Goal: Transaction & Acquisition: Purchase product/service

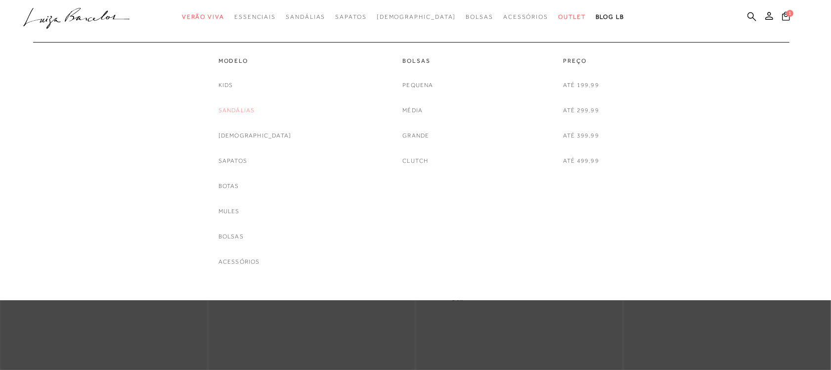
click at [255, 110] on link "Sandálias" at bounding box center [236, 110] width 37 height 10
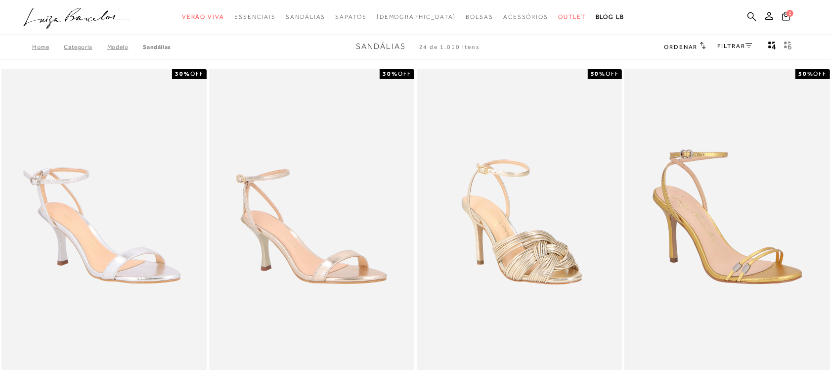
click at [732, 45] on link "FILTRAR" at bounding box center [734, 45] width 35 height 7
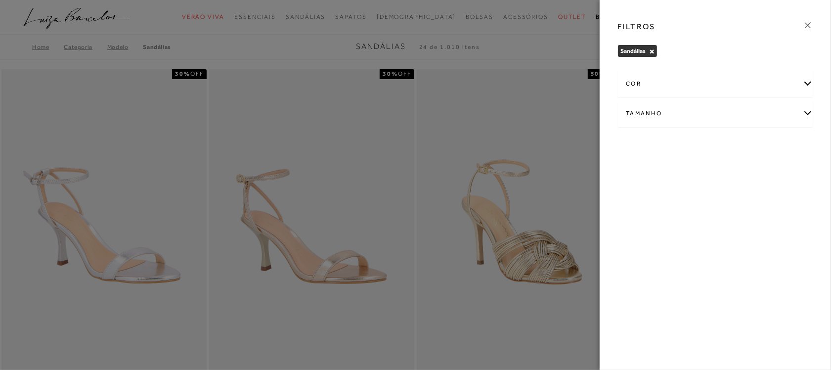
click at [709, 110] on div "Tamanho" at bounding box center [715, 113] width 195 height 26
click at [674, 196] on span "36" at bounding box center [670, 197] width 14 height 7
click at [671, 196] on input "36" at bounding box center [666, 199] width 10 height 10
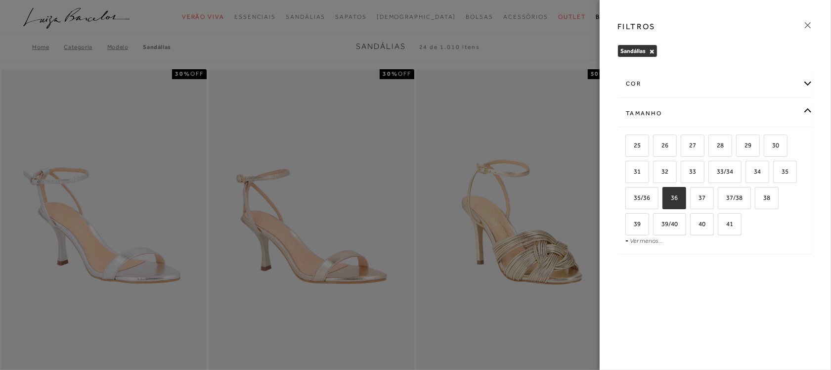
checkbox input "true"
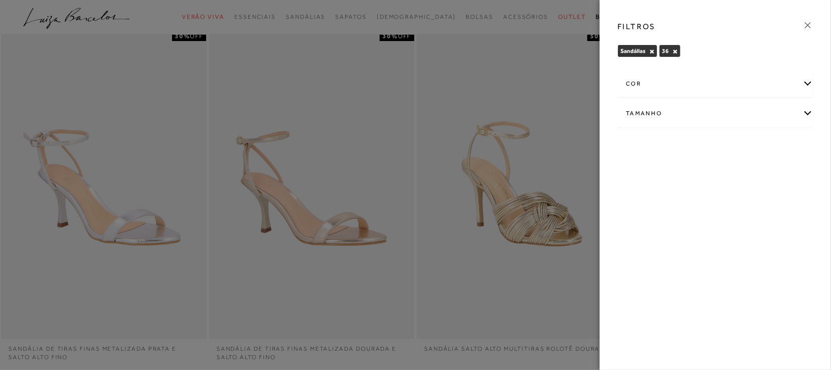
scroll to position [62, 0]
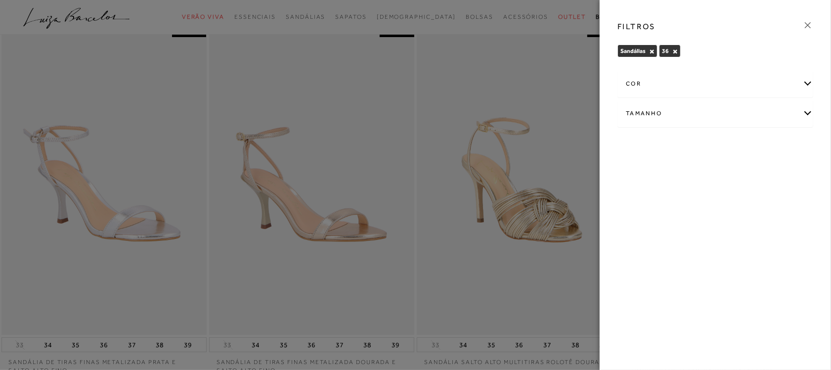
click at [553, 28] on div at bounding box center [415, 185] width 831 height 370
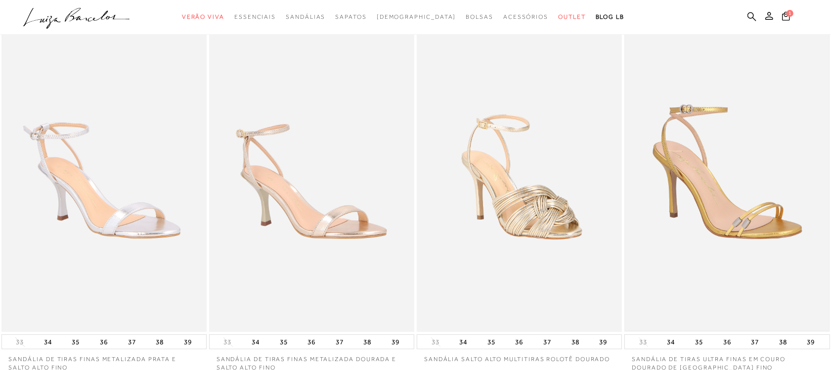
scroll to position [0, 0]
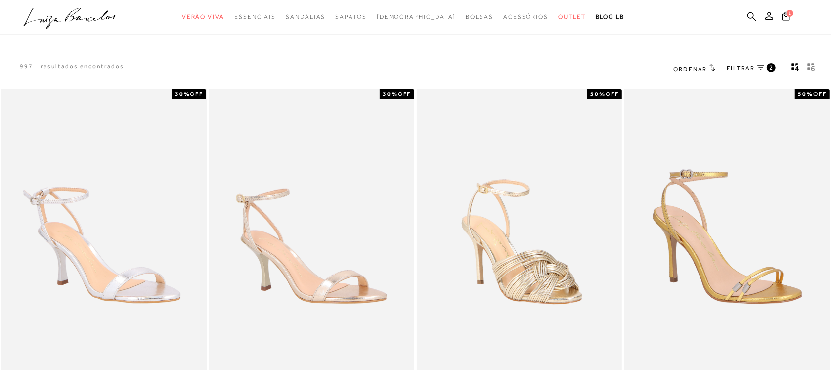
click at [695, 68] on span "Ordenar" at bounding box center [690, 69] width 34 height 7
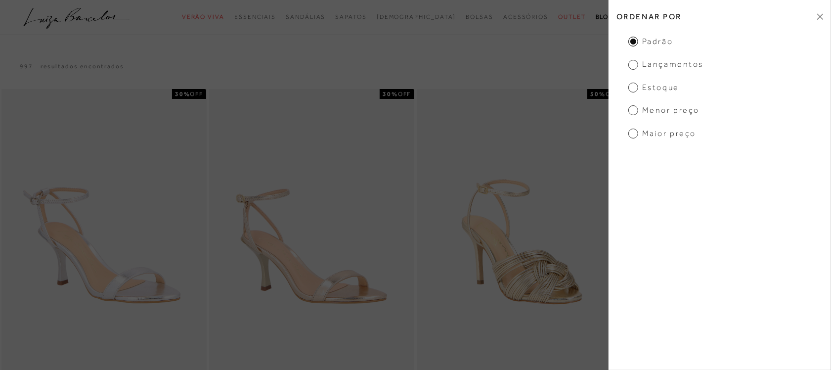
click at [666, 110] on span "Menor Preço" at bounding box center [663, 110] width 71 height 11
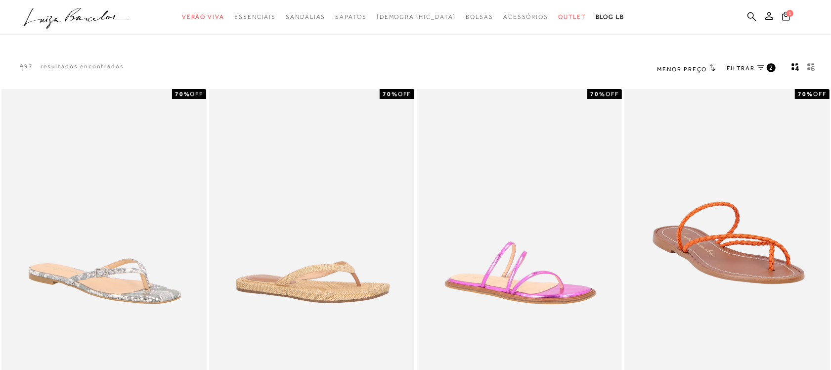
click at [739, 65] on span "FILTRAR" at bounding box center [741, 68] width 28 height 8
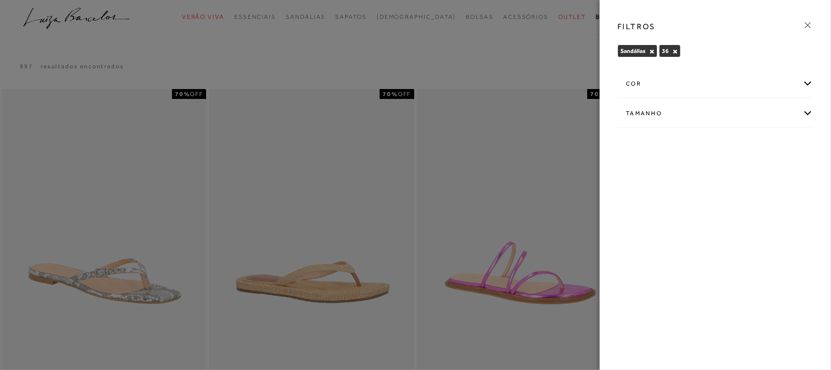
click at [547, 61] on div at bounding box center [415, 185] width 831 height 370
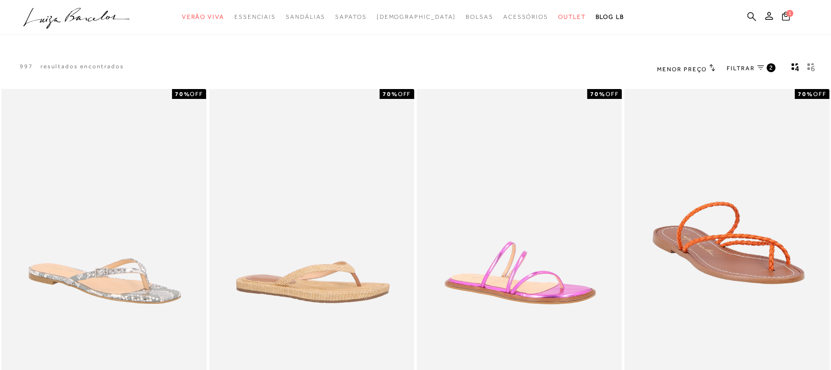
click at [667, 63] on div "Menor Preço Ordenar por Padrão Lançamentos" at bounding box center [686, 68] width 58 height 13
click at [668, 68] on span "Menor Preço" at bounding box center [682, 69] width 50 height 7
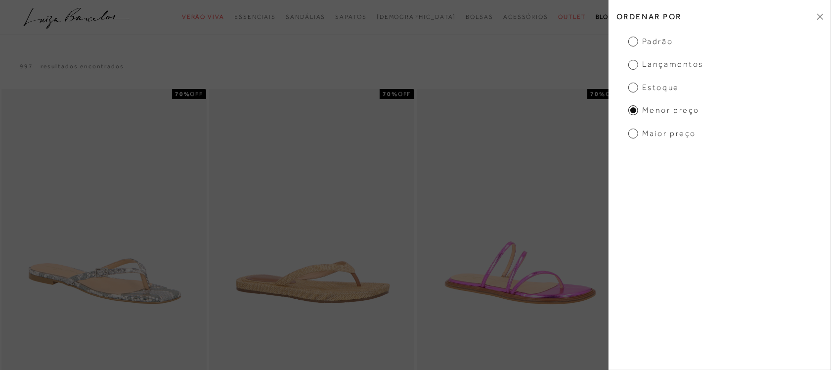
click at [645, 25] on h2 "Ordenar por" at bounding box center [719, 16] width 222 height 23
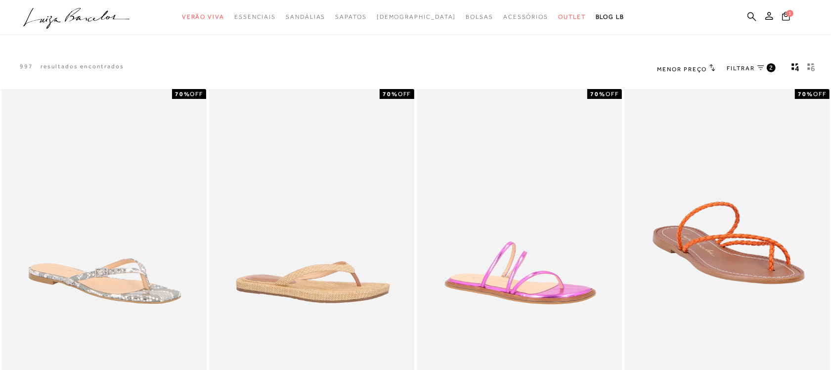
click at [681, 66] on span "Menor Preço" at bounding box center [682, 69] width 50 height 7
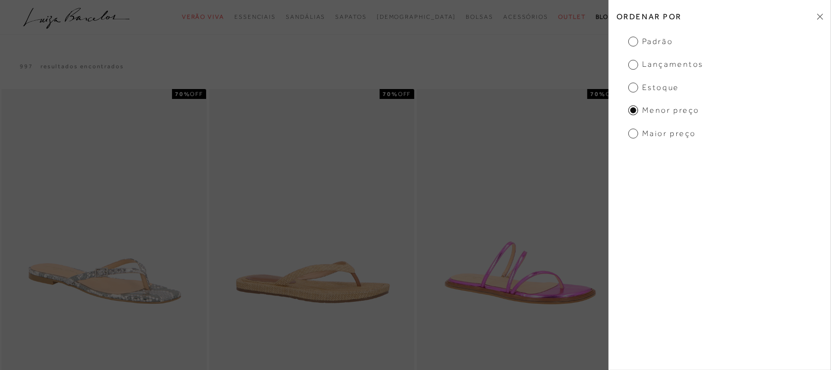
click at [663, 43] on span "Padrão" at bounding box center [650, 41] width 44 height 11
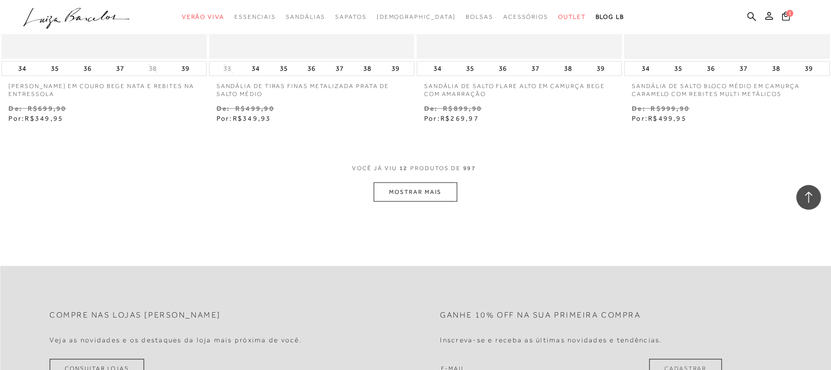
scroll to position [1112, 0]
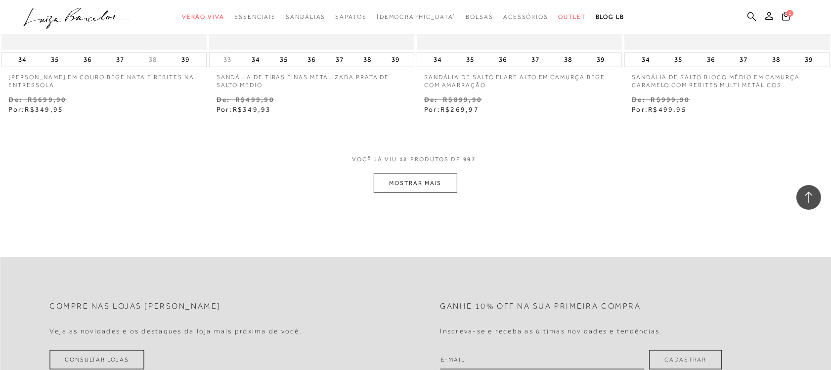
click at [401, 161] on span "12" at bounding box center [403, 164] width 9 height 18
click at [405, 186] on button "MOSTRAR MAIS" at bounding box center [415, 182] width 83 height 19
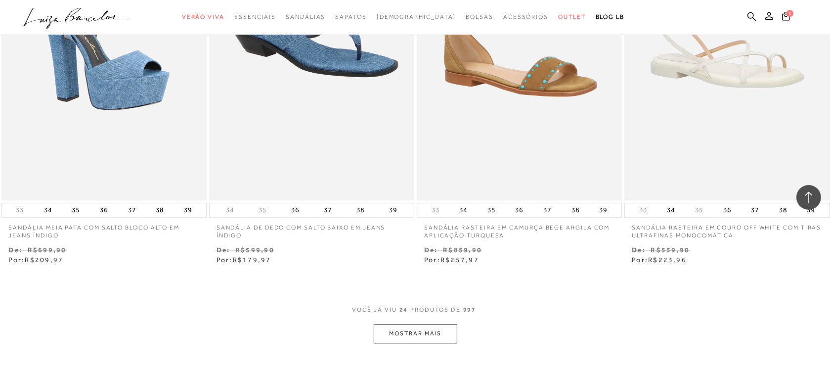
scroll to position [2224, 0]
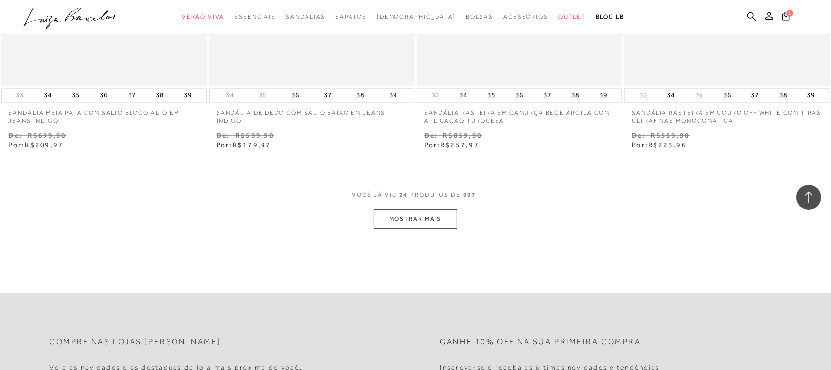
click at [383, 219] on button "MOSTRAR MAIS" at bounding box center [415, 218] width 83 height 19
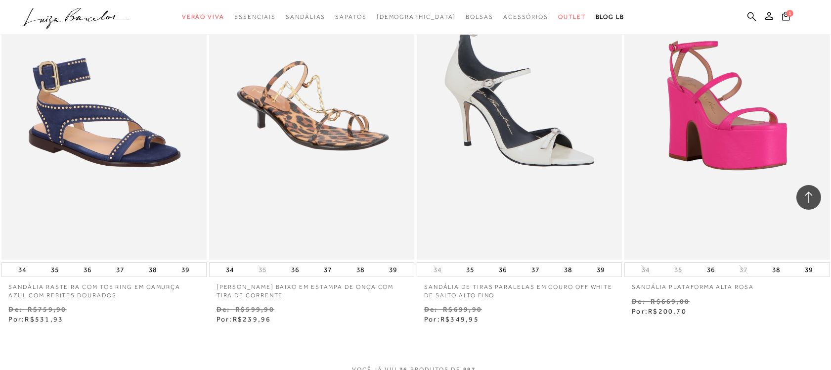
scroll to position [3397, 0]
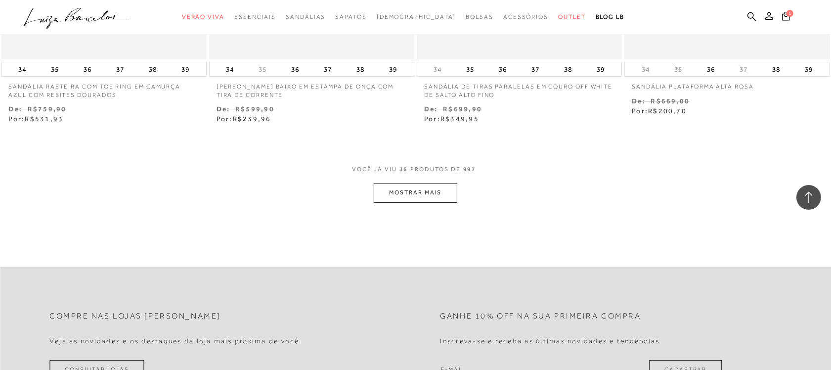
click at [441, 202] on button "MOSTRAR MAIS" at bounding box center [415, 192] width 83 height 19
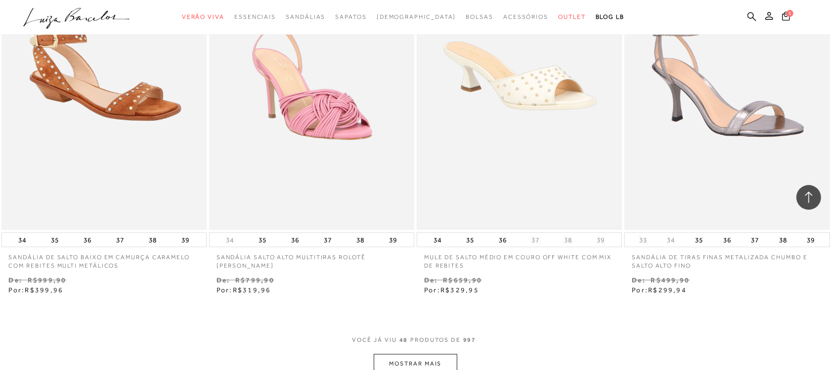
scroll to position [4385, 0]
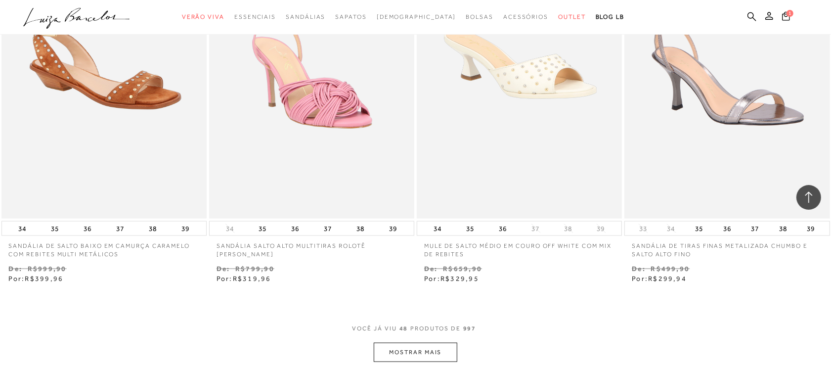
click at [421, 357] on button "MOSTRAR MAIS" at bounding box center [415, 351] width 83 height 19
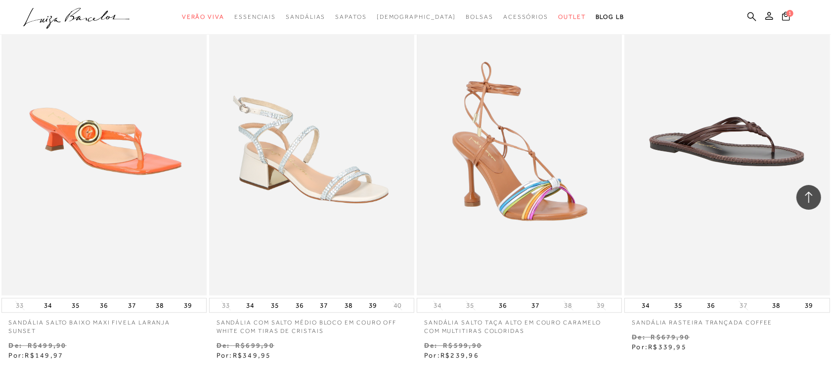
scroll to position [5436, 0]
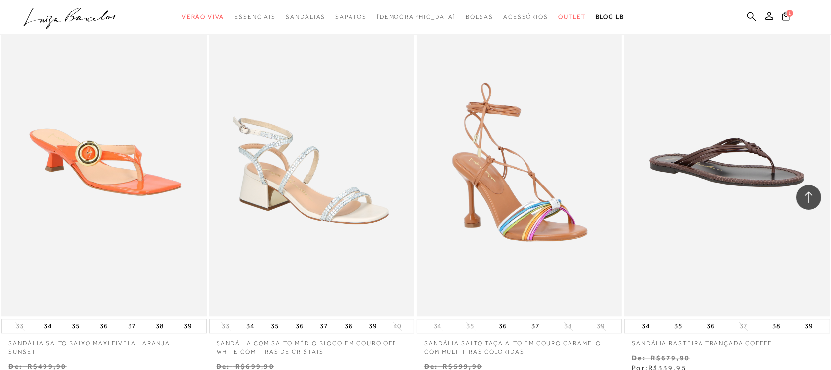
click at [782, 13] on icon at bounding box center [786, 15] width 8 height 9
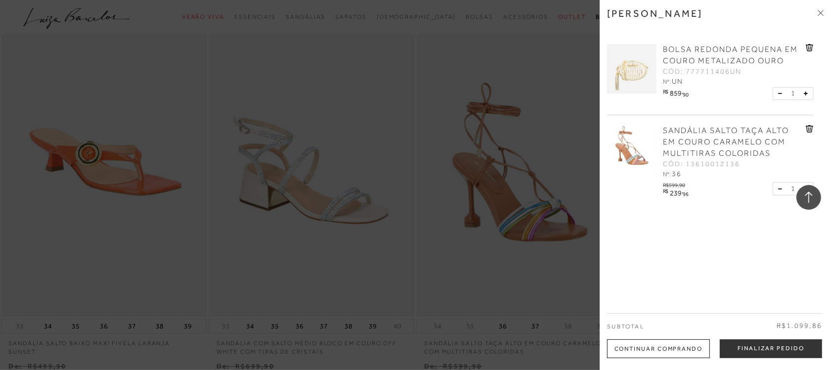
click at [805, 50] on icon at bounding box center [808, 47] width 7 height 7
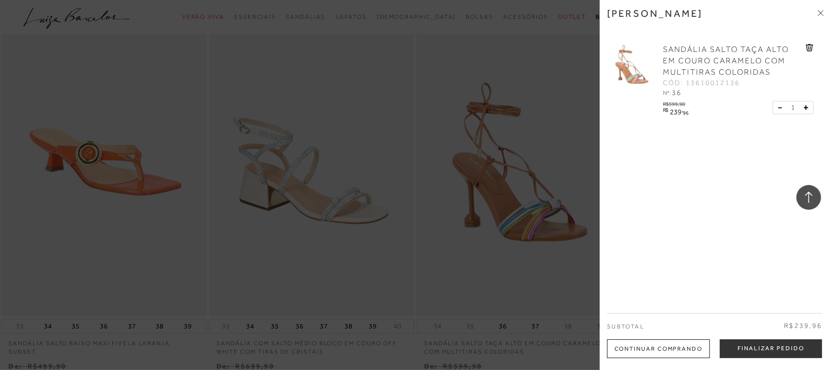
click at [551, 27] on div at bounding box center [415, 185] width 831 height 370
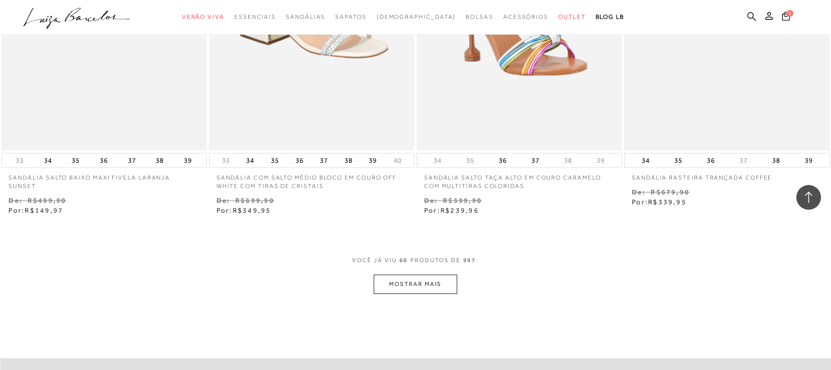
scroll to position [5621, 0]
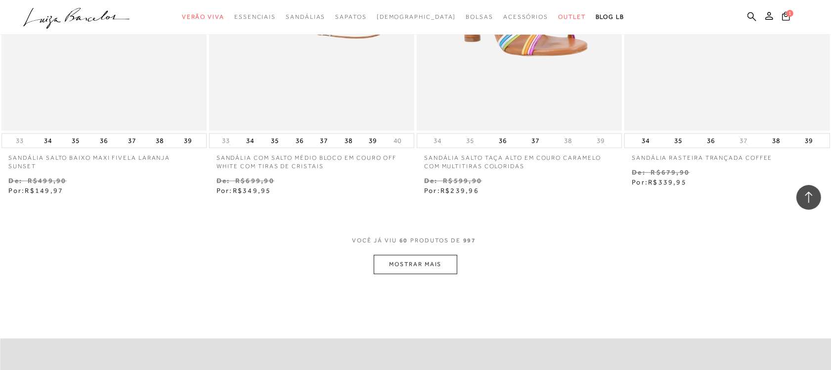
click at [399, 267] on button "MOSTRAR MAIS" at bounding box center [415, 263] width 83 height 19
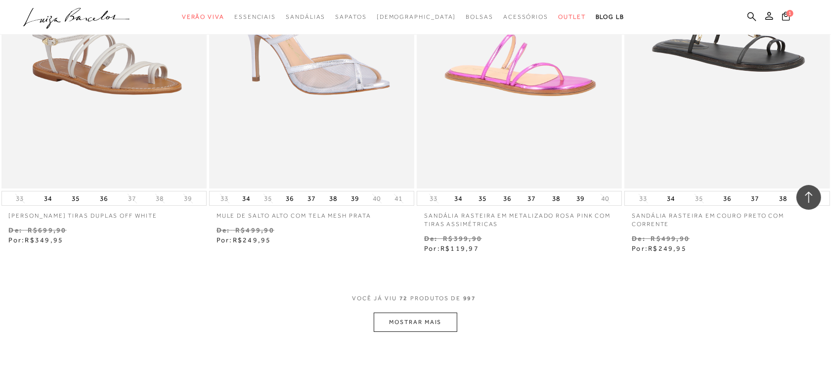
scroll to position [6733, 0]
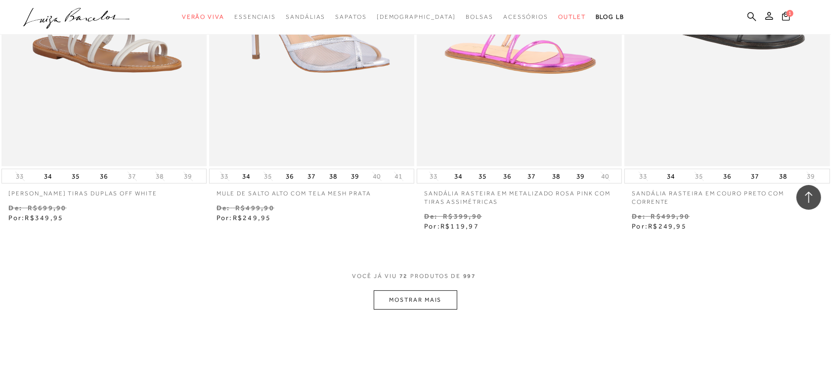
click at [440, 288] on div "VOCê JÁ VIU 72 PRODUTOS DE 997" at bounding box center [415, 281] width 126 height 18
click at [445, 301] on button "MOSTRAR MAIS" at bounding box center [415, 299] width 83 height 19
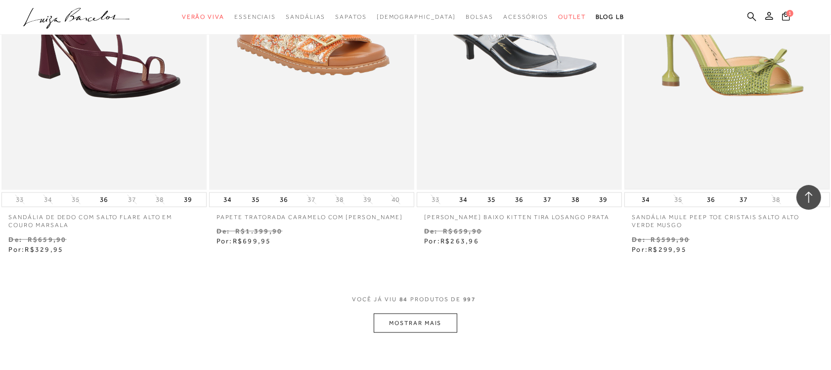
scroll to position [7968, 0]
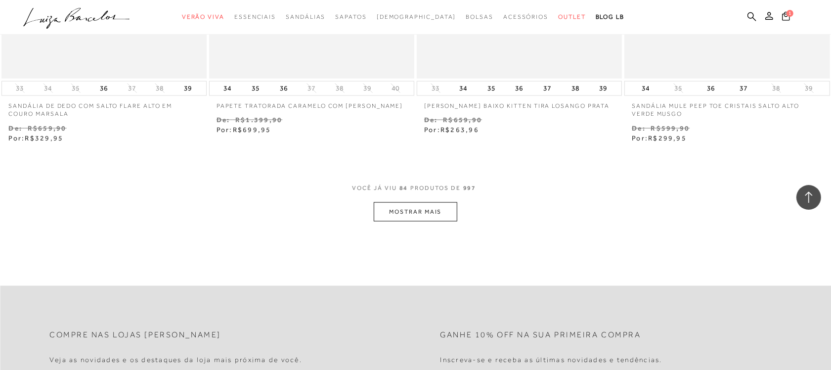
click at [445, 211] on button "MOSTRAR MAIS" at bounding box center [415, 211] width 83 height 19
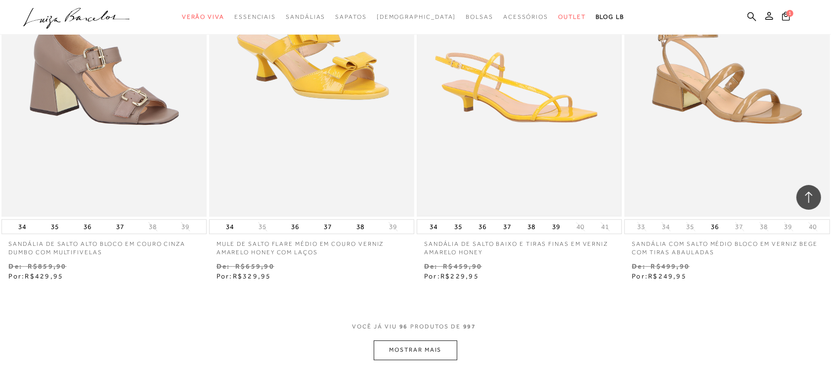
scroll to position [9080, 0]
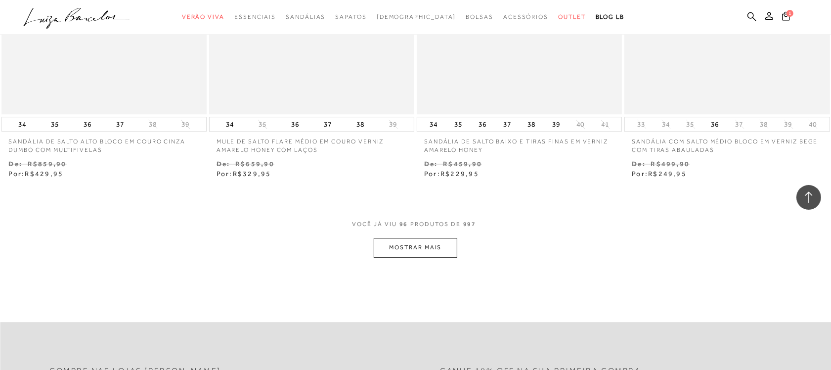
click at [429, 251] on button "MOSTRAR MAIS" at bounding box center [415, 247] width 83 height 19
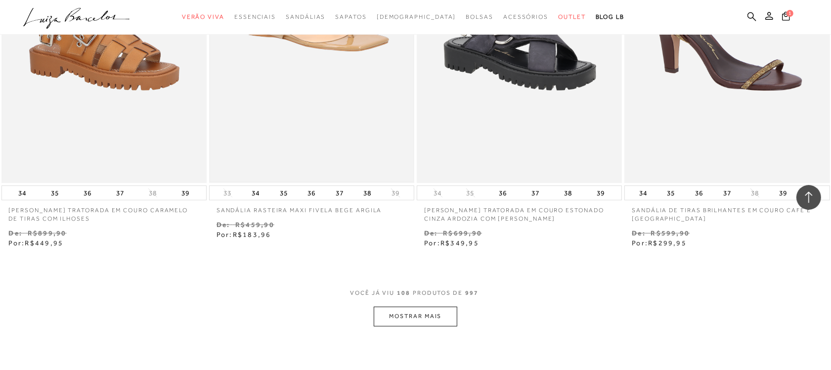
scroll to position [10253, 0]
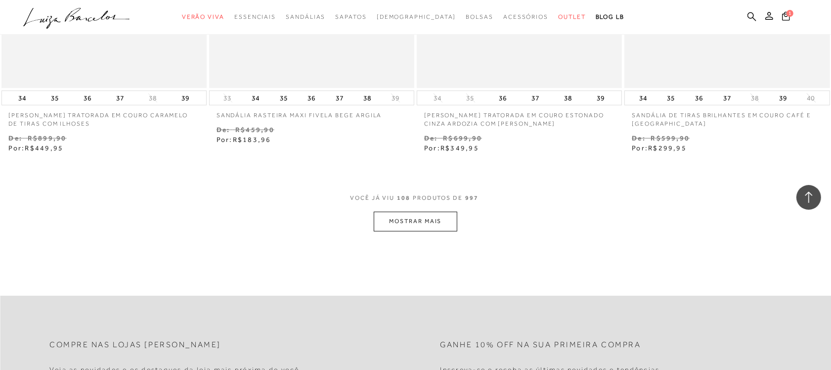
click at [403, 222] on button "MOSTRAR MAIS" at bounding box center [415, 220] width 83 height 19
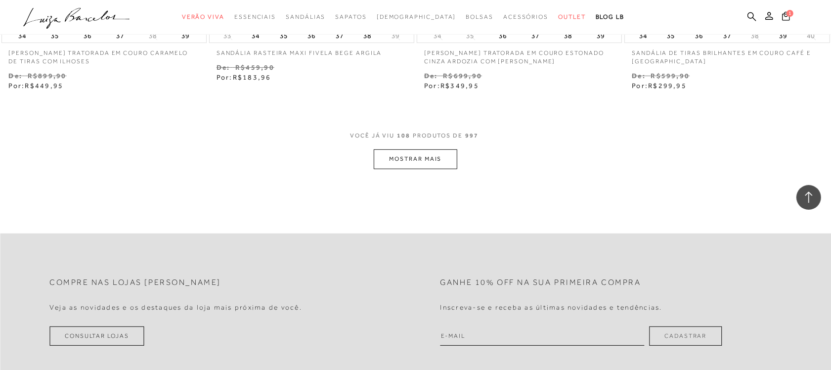
scroll to position [10315, 0]
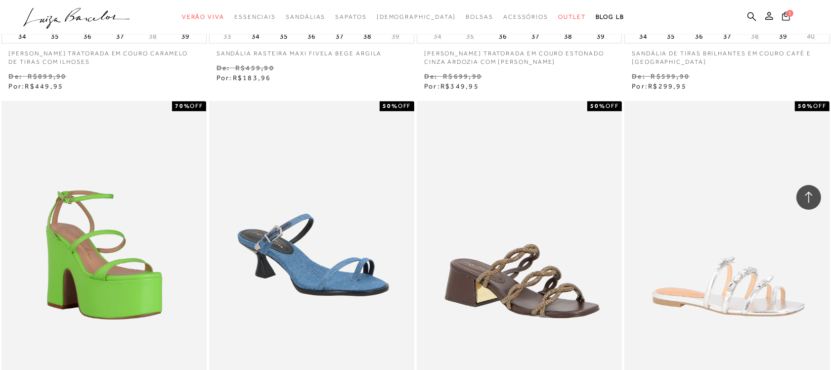
click at [416, 157] on div "50% OFF SANDÁLIA DE SALTO BLOCO MÉDIO EM COURO CAFÉ COM CRISTAIS" at bounding box center [520, 268] width 208 height 337
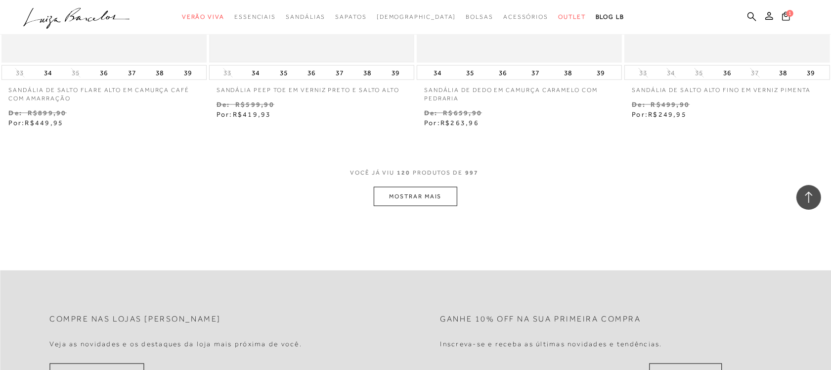
scroll to position [11444, 0]
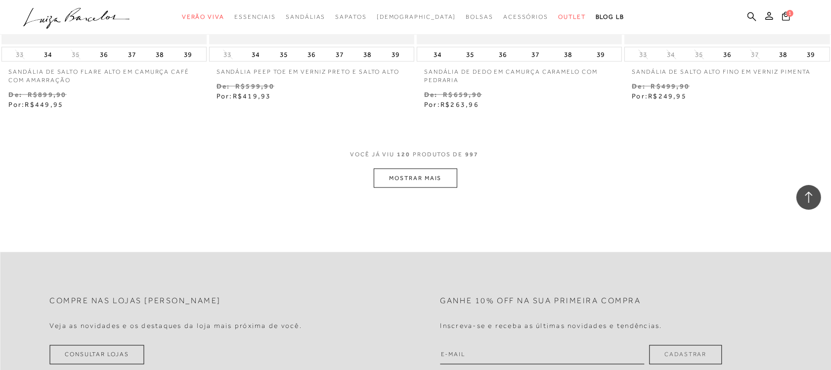
click at [407, 164] on span "120" at bounding box center [403, 159] width 13 height 18
click at [400, 179] on button "MOSTRAR MAIS" at bounding box center [415, 178] width 83 height 19
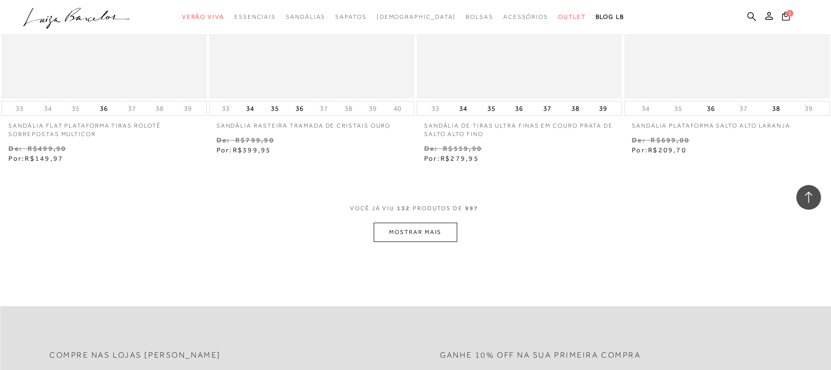
scroll to position [12556, 0]
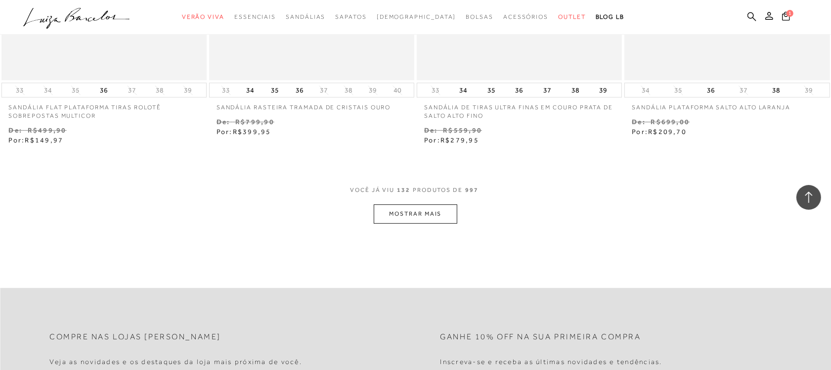
click at [401, 220] on button "MOSTRAR MAIS" at bounding box center [415, 213] width 83 height 19
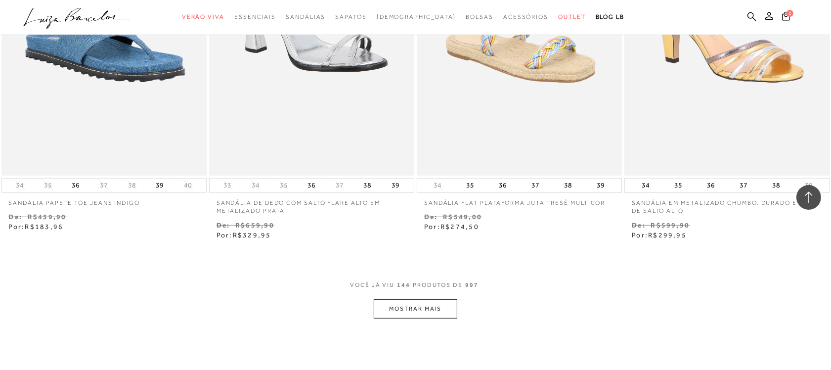
scroll to position [13668, 0]
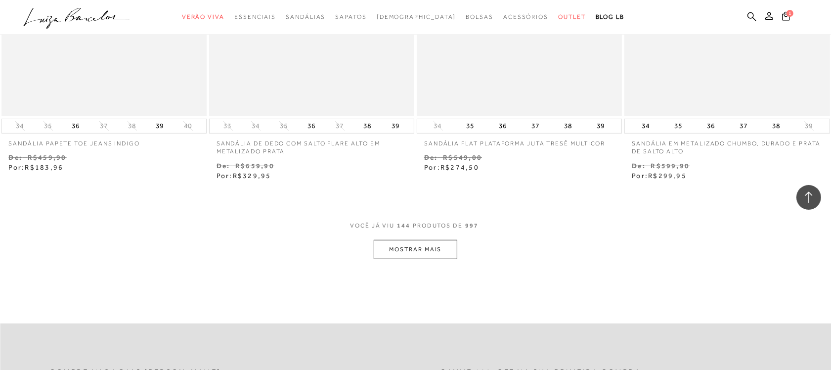
click at [414, 252] on button "MOSTRAR MAIS" at bounding box center [415, 249] width 83 height 19
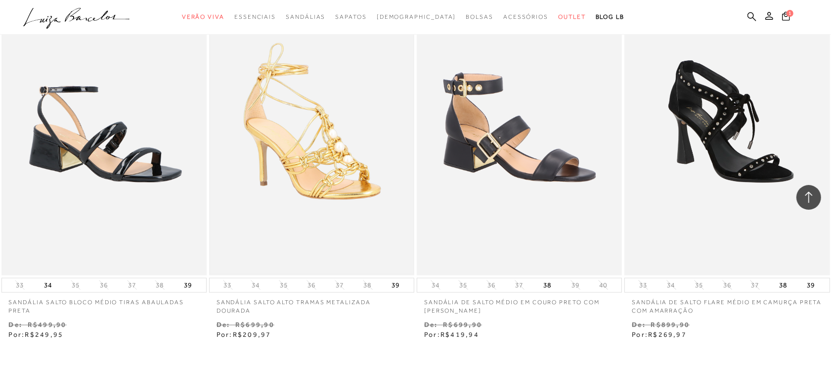
scroll to position [14780, 0]
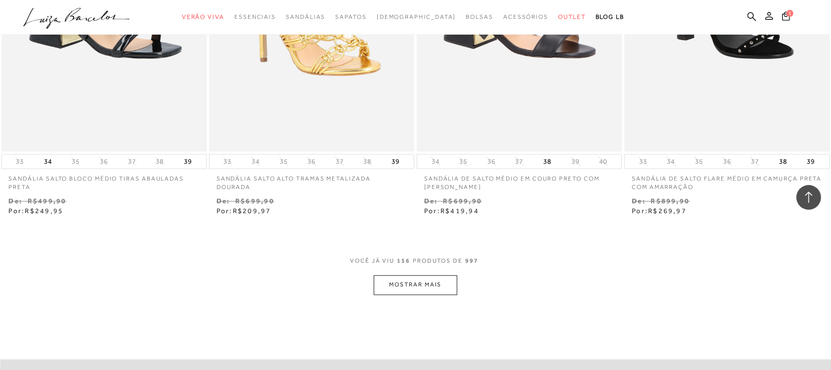
click at [385, 280] on button "MOSTRAR MAIS" at bounding box center [415, 284] width 83 height 19
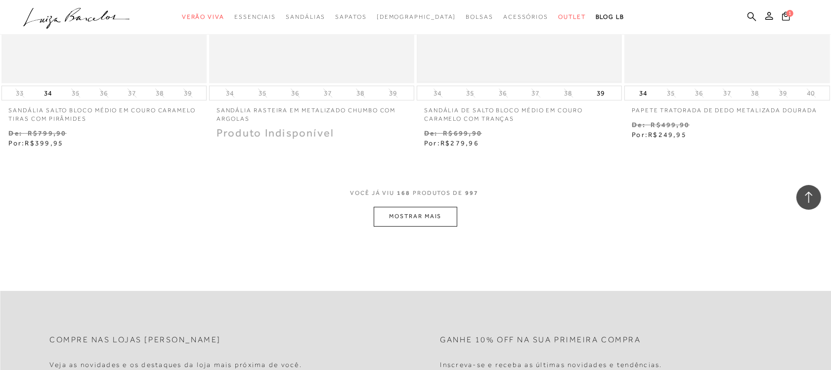
scroll to position [16015, 0]
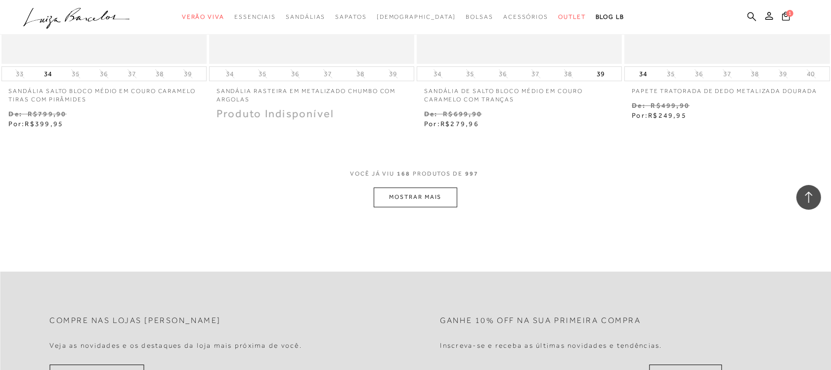
click at [433, 198] on button "MOSTRAR MAIS" at bounding box center [415, 196] width 83 height 19
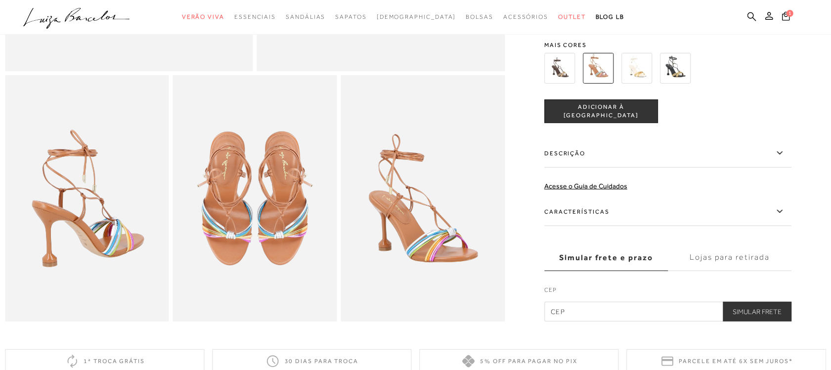
scroll to position [309, 0]
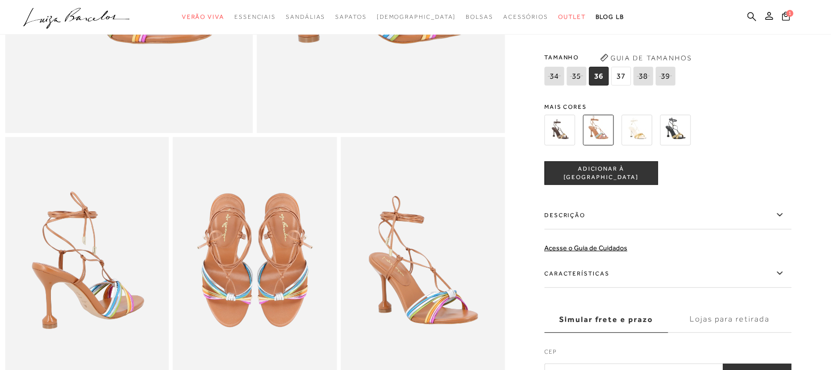
click at [601, 181] on span "ADICIONAR À [GEOGRAPHIC_DATA]" at bounding box center [601, 172] width 113 height 17
click at [570, 144] on img at bounding box center [559, 130] width 31 height 31
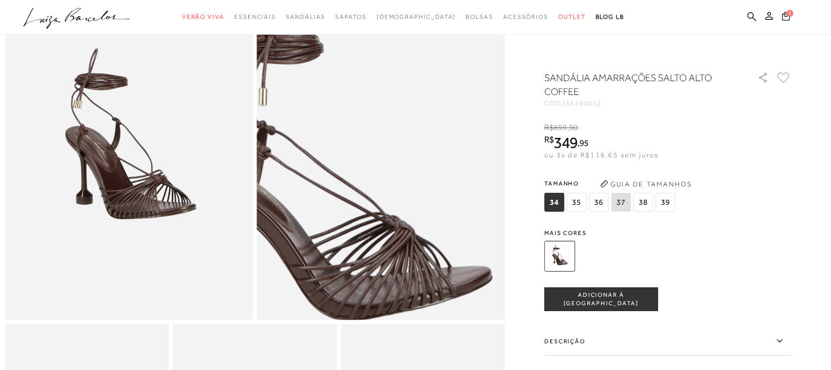
scroll to position [124, 0]
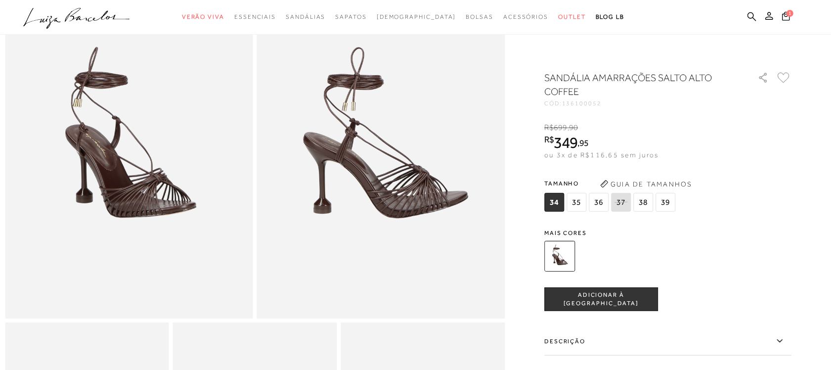
click at [601, 196] on span "36" at bounding box center [599, 202] width 20 height 19
